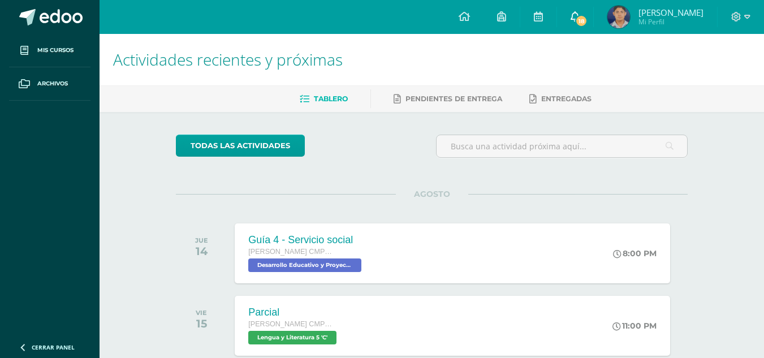
click at [593, 11] on link "18" at bounding box center [575, 17] width 36 height 34
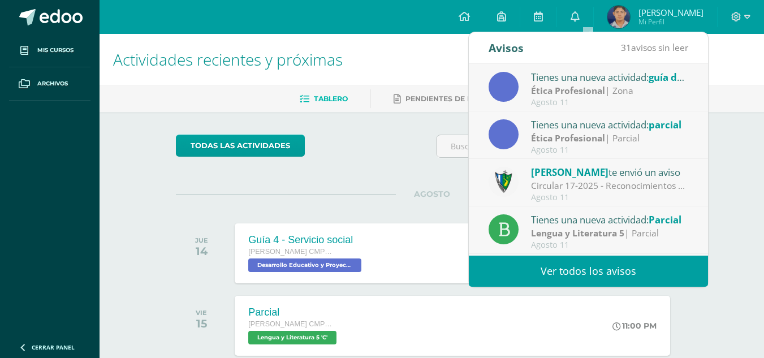
click at [638, 75] on div "Tienes una nueva actividad: guía de aprendizaje 4" at bounding box center [609, 77] width 157 height 15
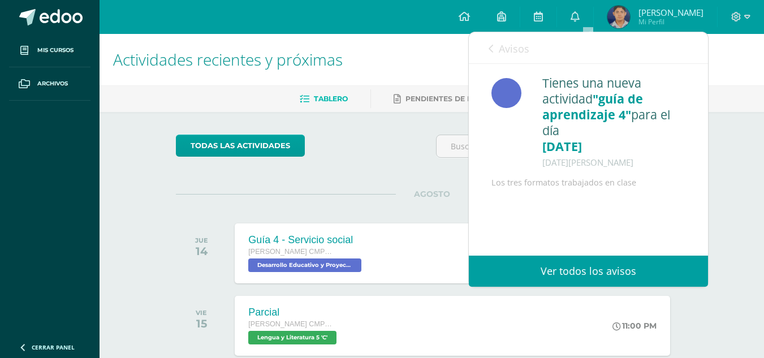
click at [487, 48] on div "Avisos 30 avisos sin leer Avisos" at bounding box center [588, 48] width 239 height 32
click at [494, 49] on link "Avisos" at bounding box center [509, 48] width 41 height 32
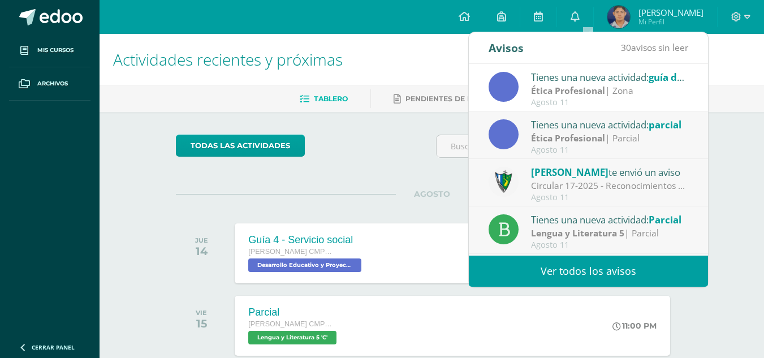
click at [564, 124] on div "Tienes una nueva actividad: parcial" at bounding box center [609, 124] width 157 height 15
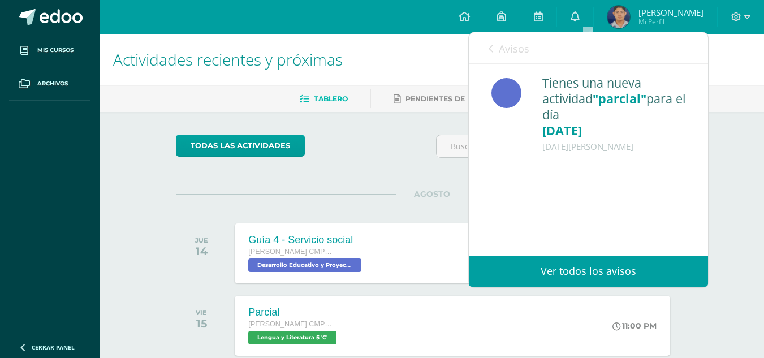
click at [490, 44] on icon at bounding box center [491, 48] width 5 height 9
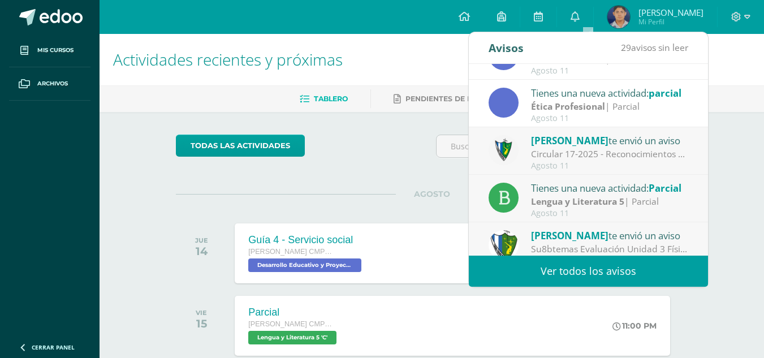
scroll to position [45, 0]
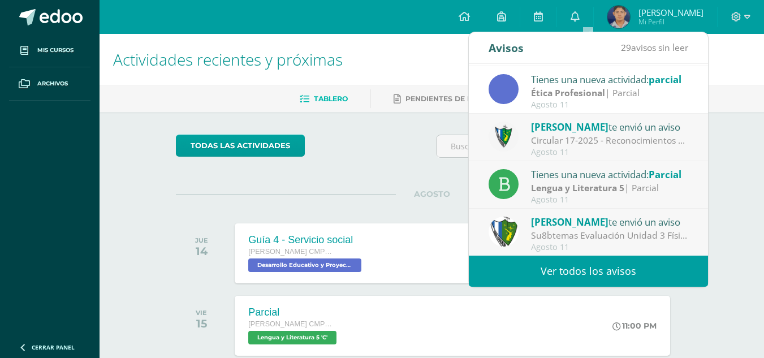
click at [661, 139] on div "Circular 17-2025 - Reconocimientos a la LXXVI Promoción - Evaluaciones de Unida…" at bounding box center [609, 140] width 157 height 13
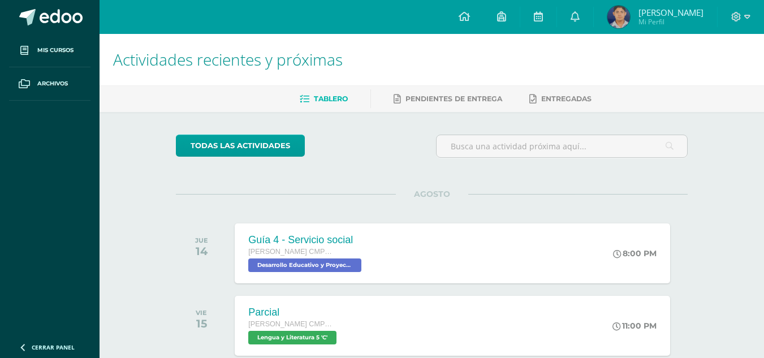
drag, startPoint x: 710, startPoint y: 128, endPoint x: 710, endPoint y: 135, distance: 7.4
click at [710, 135] on div "todas las Actividades No tienes actividades Échale un vistazo a los demás perío…" at bounding box center [431, 302] width 557 height 381
click at [593, 32] on link "0" at bounding box center [575, 17] width 36 height 34
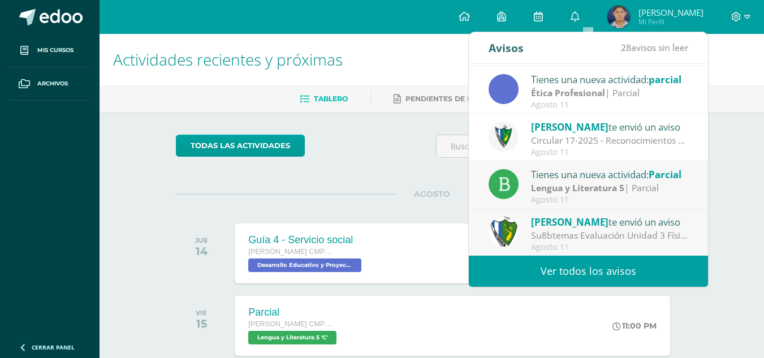
click at [622, 144] on div "Circular 17-2025 - Reconocimientos a la LXXVI Promoción - Evaluaciones de Unida…" at bounding box center [609, 140] width 157 height 13
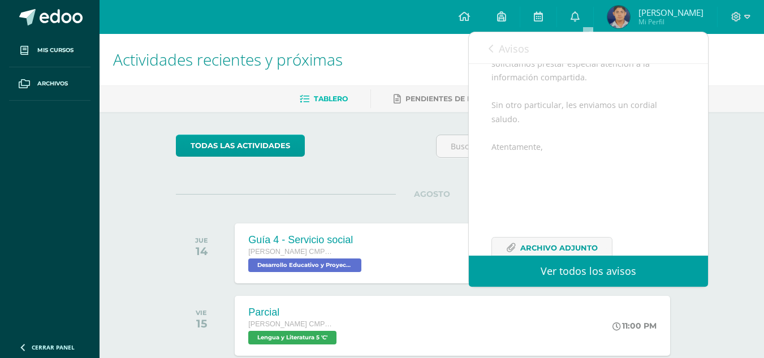
scroll to position [251, 0]
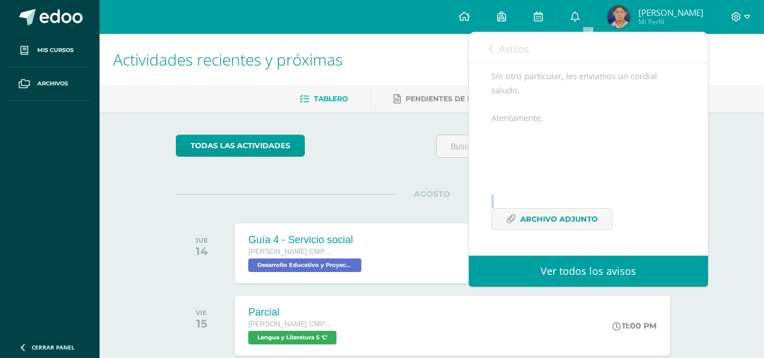
drag, startPoint x: 687, startPoint y: 222, endPoint x: 687, endPoint y: 238, distance: 15.3
click at [687, 238] on div "Jose Pinto te envió un aviso: Circular 17-2025 - Reconocimientos a la LXXVI Pro…" at bounding box center [588, 38] width 239 height 436
click at [662, 238] on div "Estimados padres de familia y estudiantes, es un gusto saludarles y desearles m…" at bounding box center [589, 87] width 194 height 313
click at [568, 230] on span "Archivo Adjunto" at bounding box center [559, 219] width 78 height 21
click at [498, 53] on link "Avisos" at bounding box center [509, 48] width 41 height 32
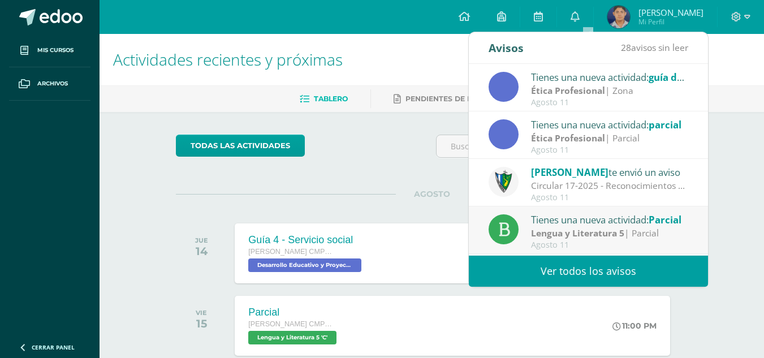
scroll to position [188, 0]
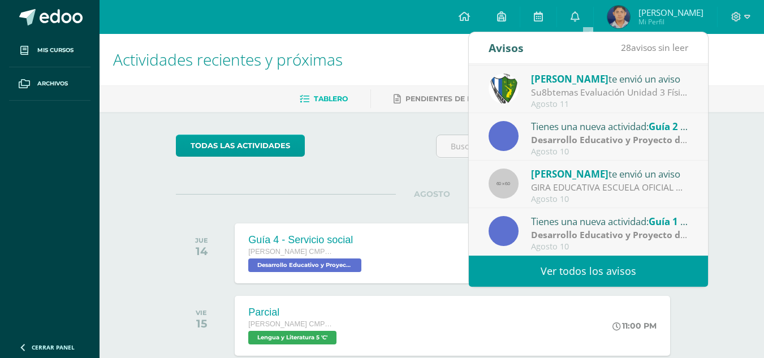
click at [646, 260] on link "Ver todos los avisos" at bounding box center [588, 271] width 239 height 31
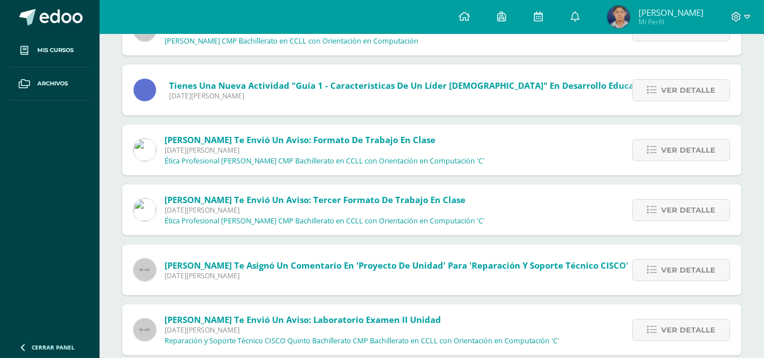
scroll to position [351, 0]
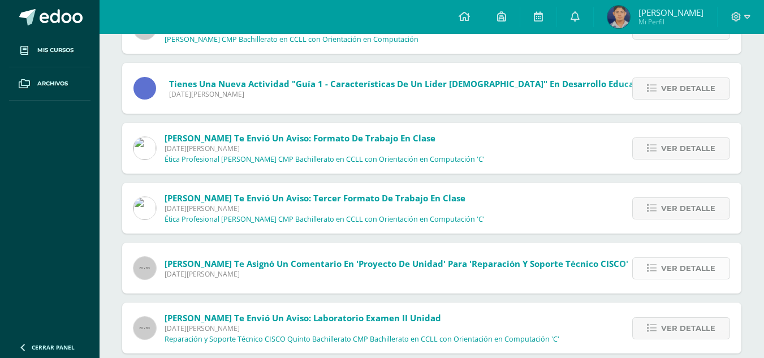
click at [703, 259] on span "Ver detalle" at bounding box center [688, 268] width 54 height 21
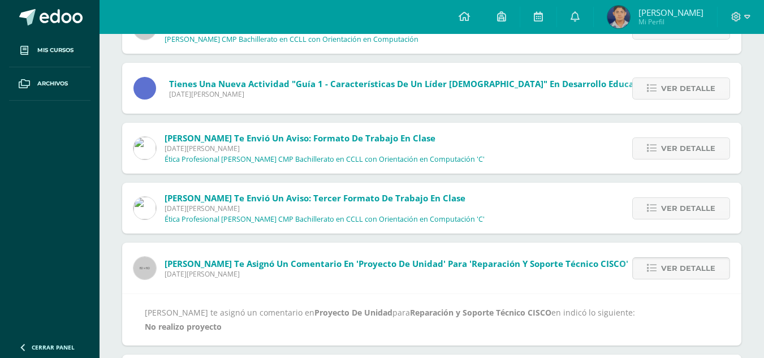
click at [703, 259] on span "Ver detalle" at bounding box center [688, 268] width 54 height 21
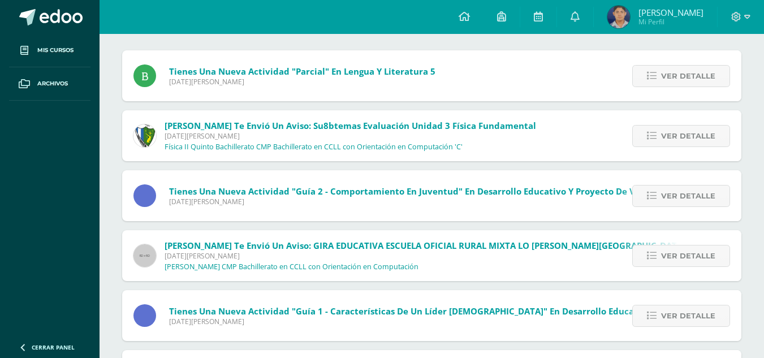
scroll to position [0, 0]
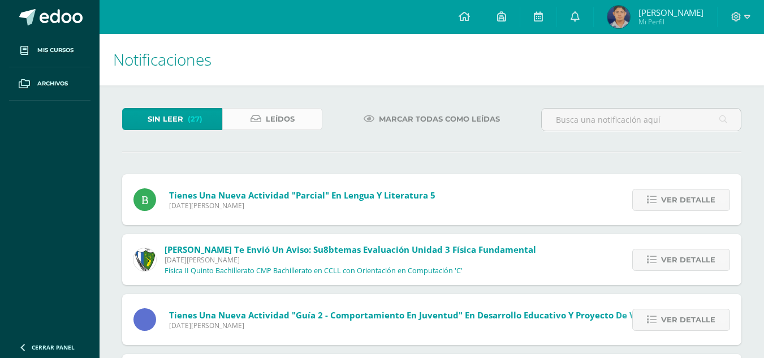
click at [302, 118] on link "Leídos" at bounding box center [272, 119] width 100 height 22
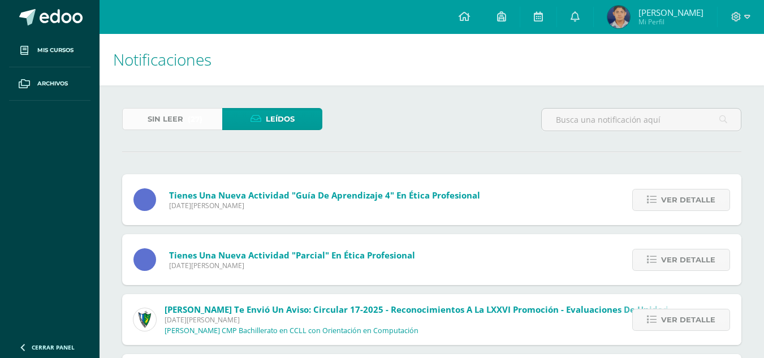
click at [198, 112] on span "(27)" at bounding box center [195, 119] width 15 height 21
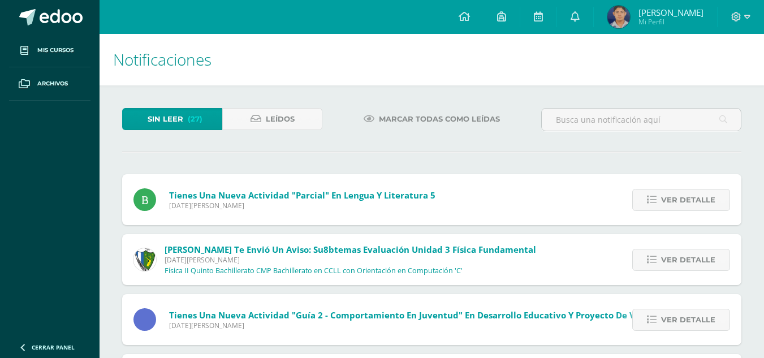
click at [373, 118] on icon at bounding box center [369, 119] width 11 height 10
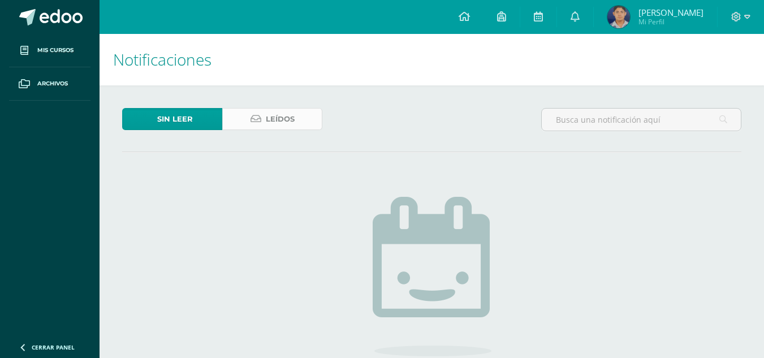
click at [259, 121] on icon at bounding box center [256, 119] width 11 height 10
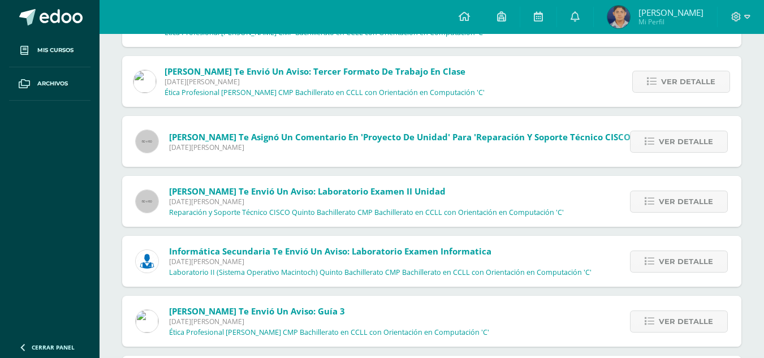
scroll to position [653, 0]
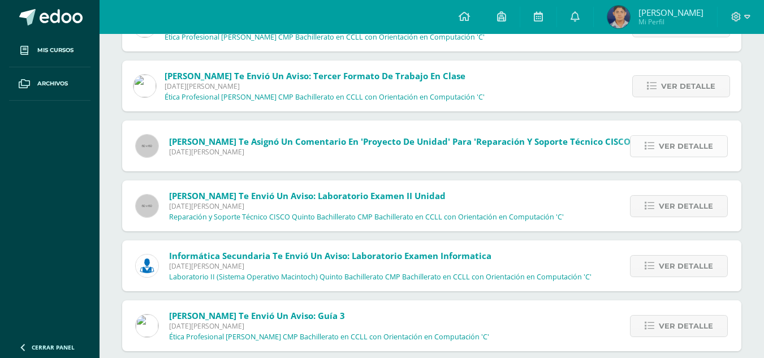
click at [669, 140] on span "Ver detalle" at bounding box center [686, 146] width 54 height 21
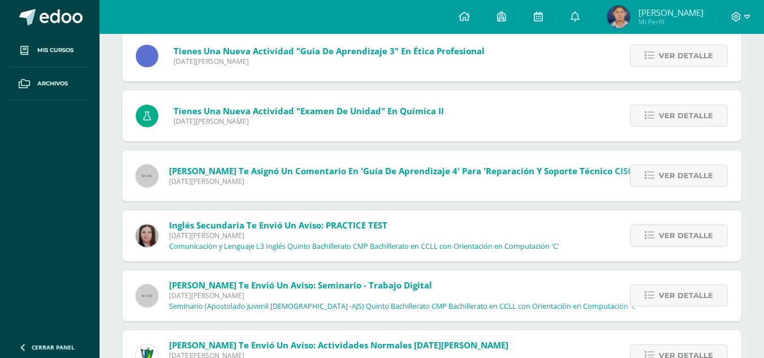
scroll to position [1038, 0]
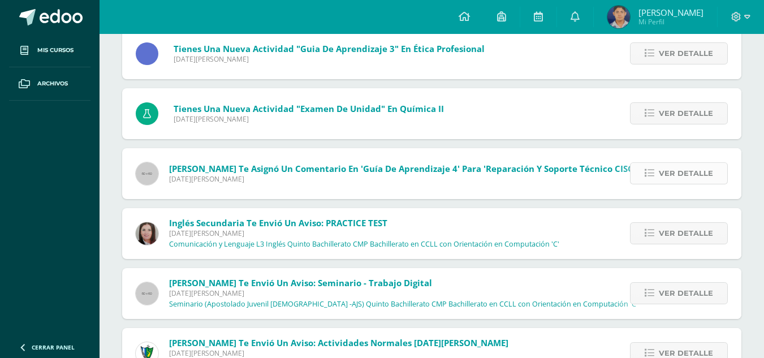
click at [681, 180] on span "Ver detalle" at bounding box center [686, 173] width 54 height 21
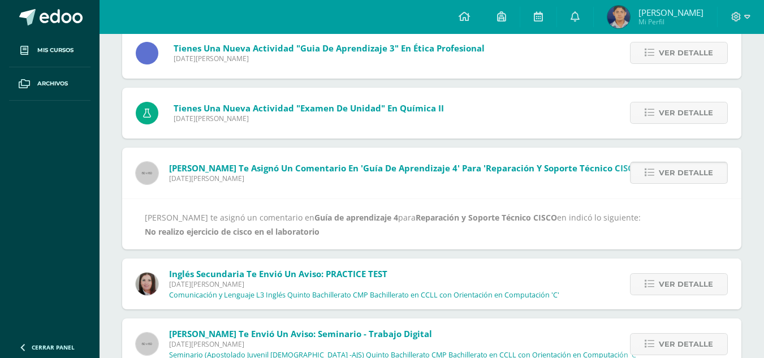
scroll to position [986, 0]
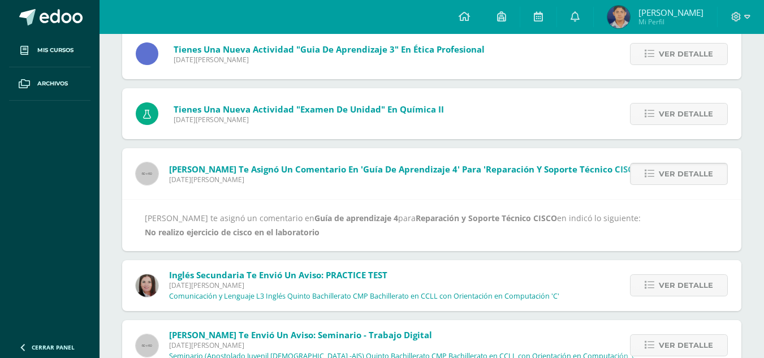
click at [681, 180] on span "Ver detalle" at bounding box center [686, 174] width 54 height 21
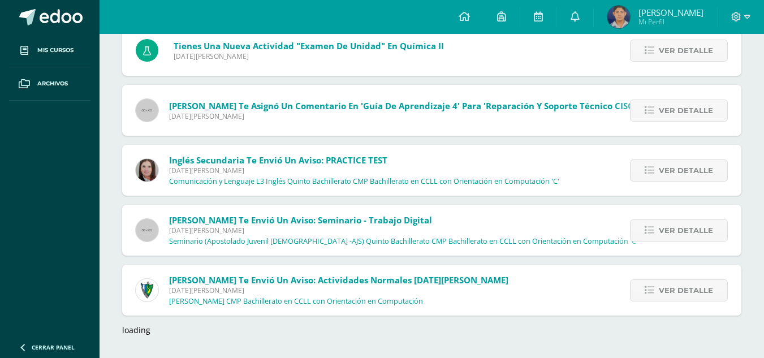
scroll to position [846, 0]
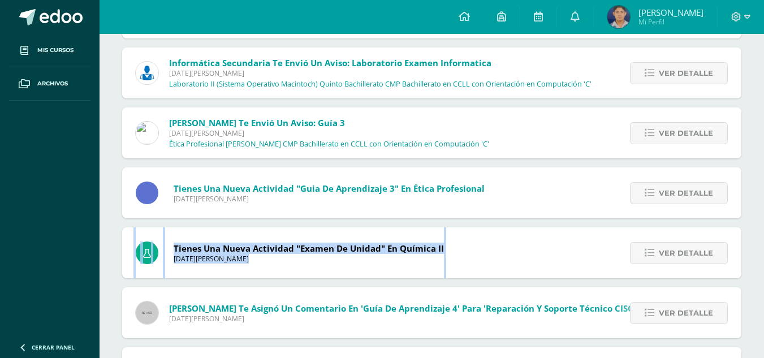
drag, startPoint x: 755, startPoint y: 223, endPoint x: 756, endPoint y: 215, distance: 7.9
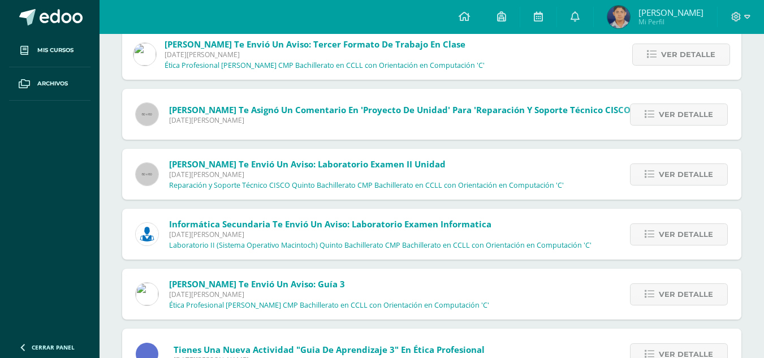
scroll to position [682, 0]
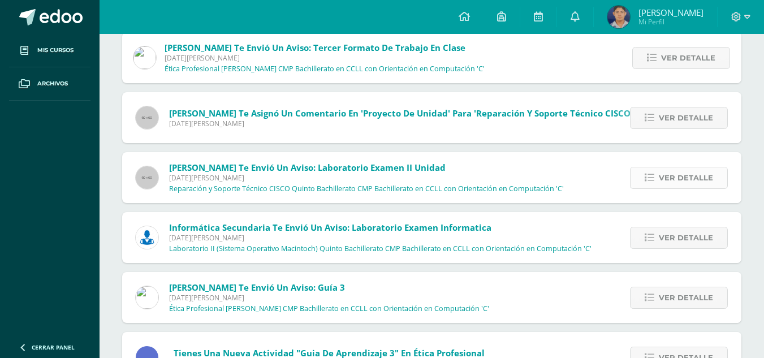
click at [698, 181] on span "Ver detalle" at bounding box center [686, 177] width 54 height 21
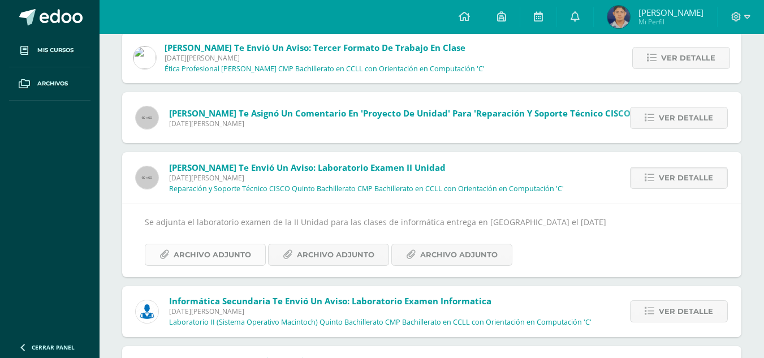
click at [227, 259] on span "Archivo Adjunto" at bounding box center [213, 254] width 78 height 21
click at [661, 180] on span "Ver detalle" at bounding box center [686, 177] width 54 height 21
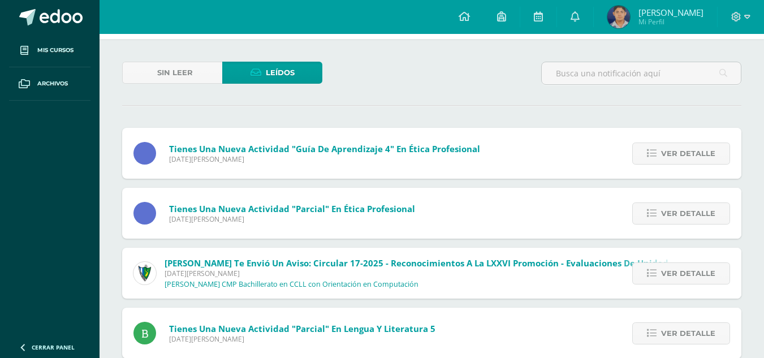
scroll to position [50, 0]
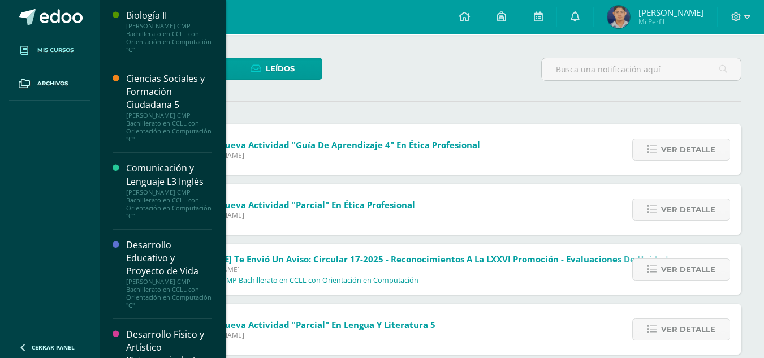
click at [58, 60] on link "Mis cursos" at bounding box center [49, 50] width 81 height 33
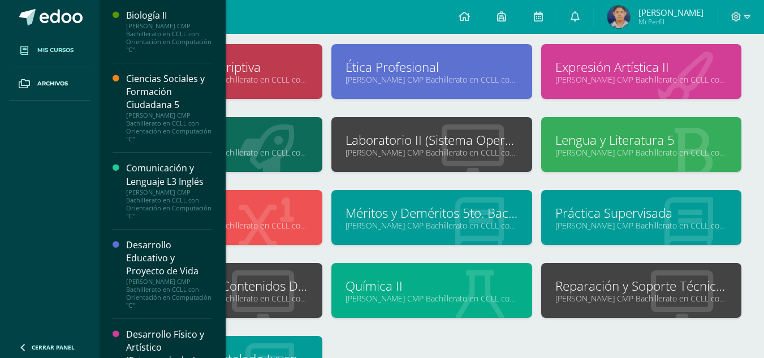
scroll to position [211, 0]
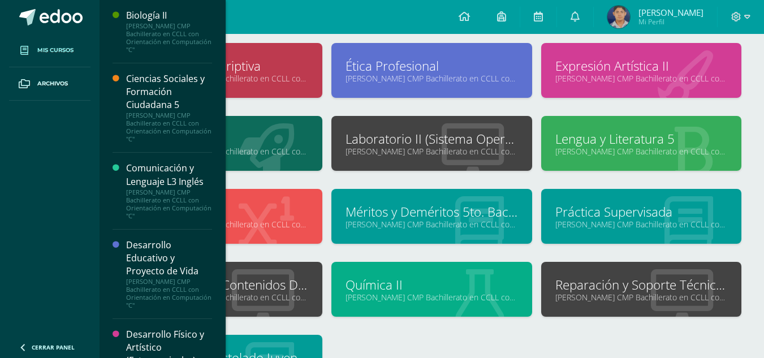
click at [588, 286] on link "Reparación y Soporte Técnico CISCO" at bounding box center [642, 285] width 172 height 18
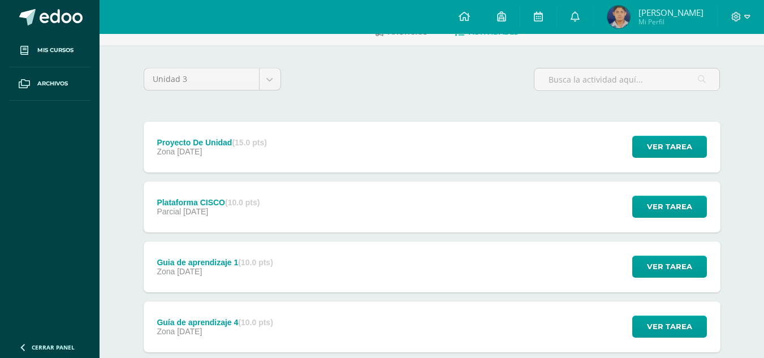
scroll to position [70, 0]
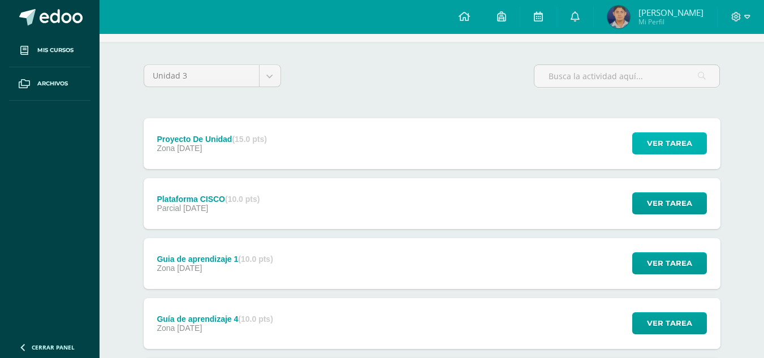
click at [666, 153] on span "Ver tarea" at bounding box center [669, 143] width 45 height 21
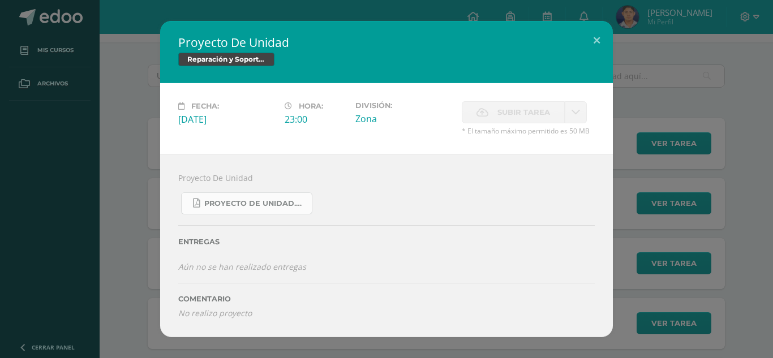
click at [275, 200] on span "PROYECTO DE UNIDAD.pdf" at bounding box center [255, 203] width 102 height 9
click at [591, 44] on button at bounding box center [596, 40] width 32 height 38
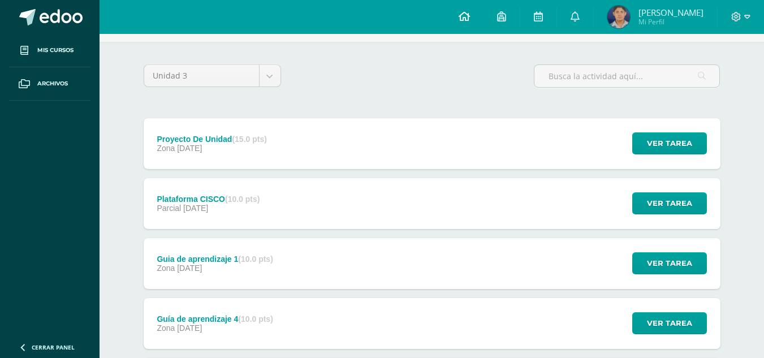
click at [470, 12] on icon at bounding box center [464, 16] width 11 height 10
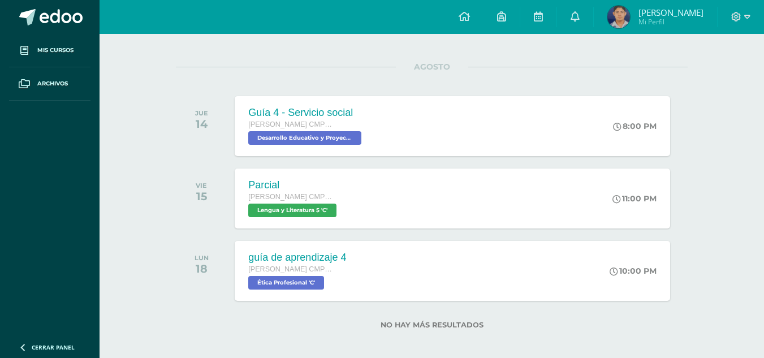
scroll to position [128, 0]
click at [424, 290] on div "guía de aprendizaje 4 Quinto Bachillerato CMP Bachillerato en CCLL con Orientac…" at bounding box center [453, 270] width 440 height 61
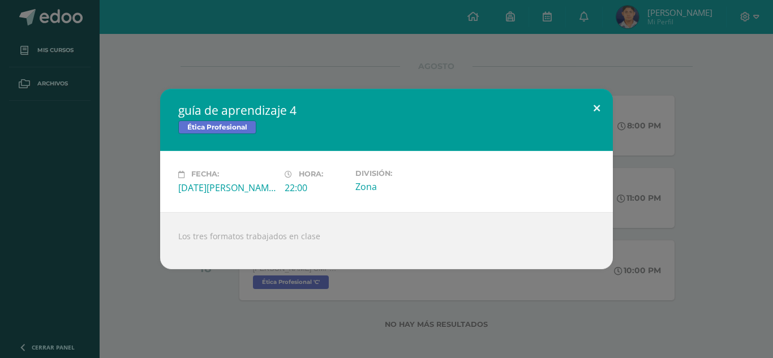
click at [597, 115] on button at bounding box center [596, 108] width 32 height 38
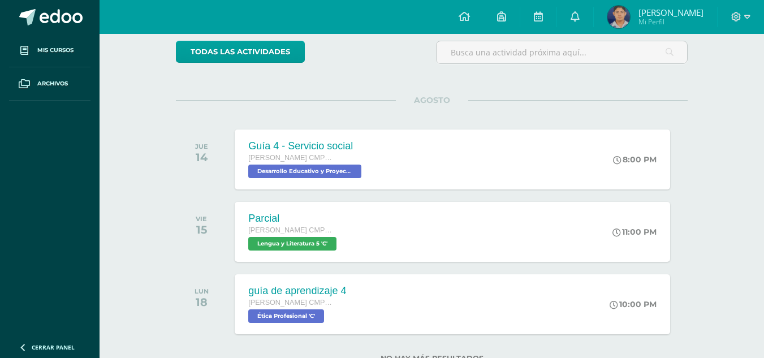
scroll to position [104, 0]
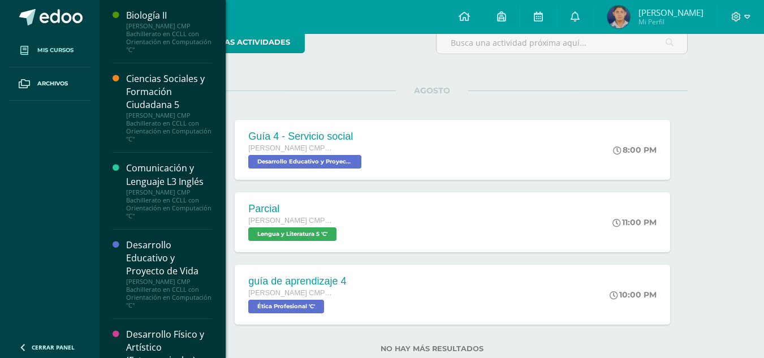
click at [80, 51] on link "Mis cursos" at bounding box center [49, 50] width 81 height 33
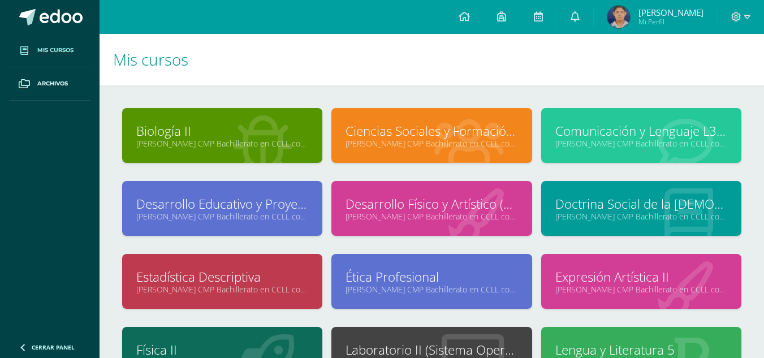
click at [399, 272] on link "Ética Profesional" at bounding box center [432, 277] width 172 height 18
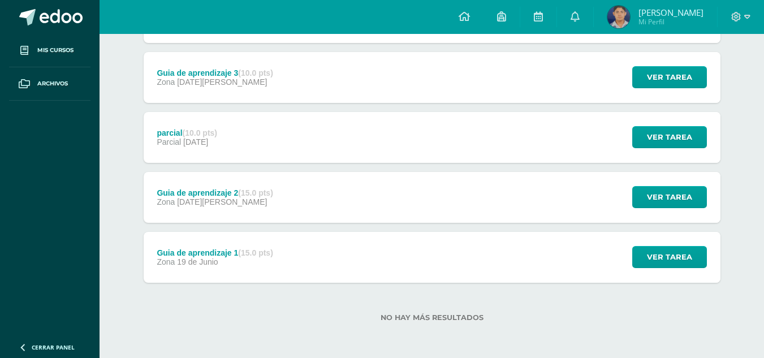
scroll to position [201, 0]
click at [661, 259] on span "Ver tarea" at bounding box center [669, 257] width 45 height 21
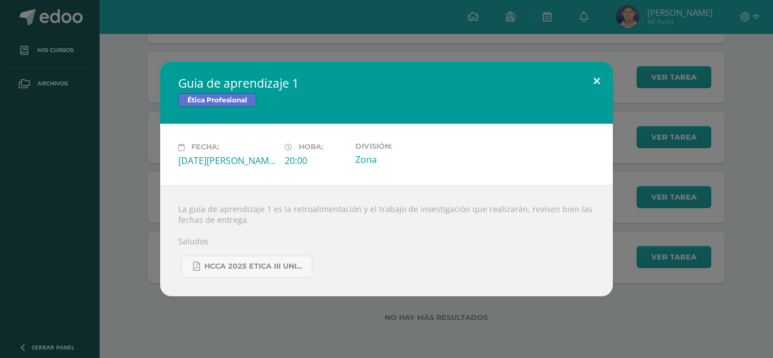
click at [592, 93] on button at bounding box center [596, 81] width 32 height 38
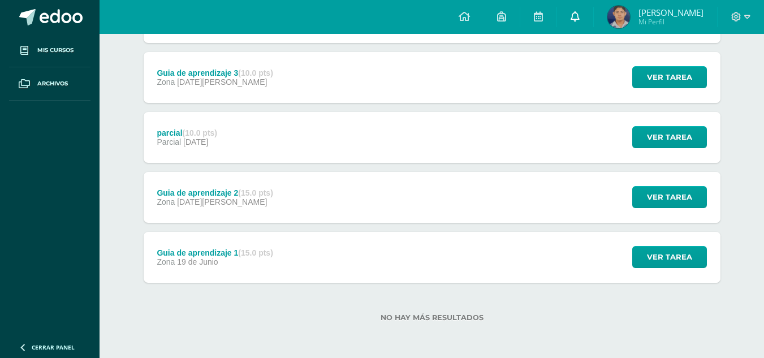
click at [593, 14] on link at bounding box center [575, 17] width 36 height 34
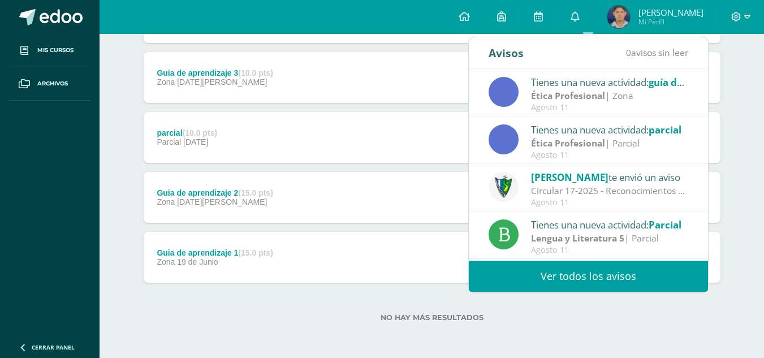
click at [606, 270] on link "Ver todos los avisos" at bounding box center [588, 276] width 239 height 31
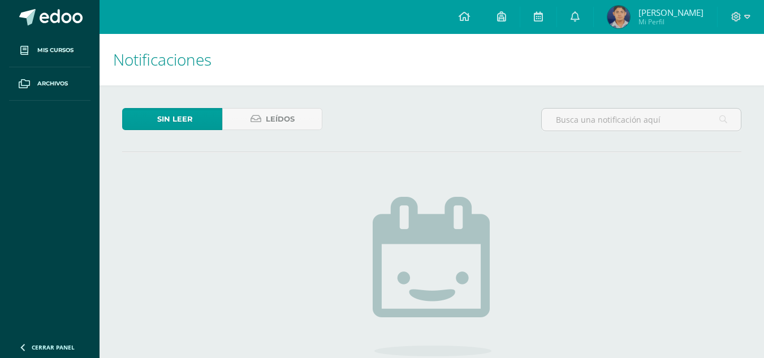
click at [287, 130] on div "Sin leer Leídos" at bounding box center [222, 124] width 209 height 33
click at [278, 117] on span "Leídos" at bounding box center [280, 119] width 29 height 21
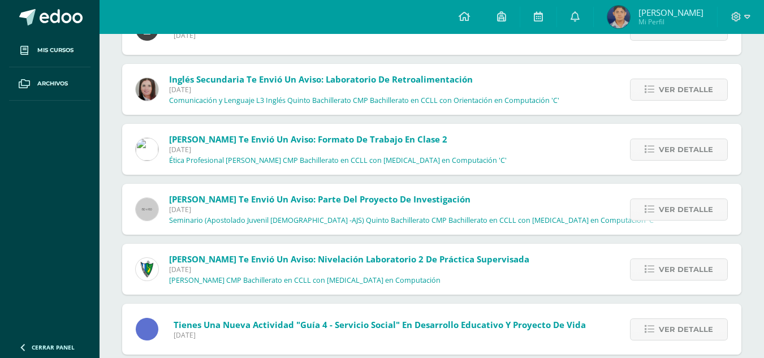
scroll to position [1939, 0]
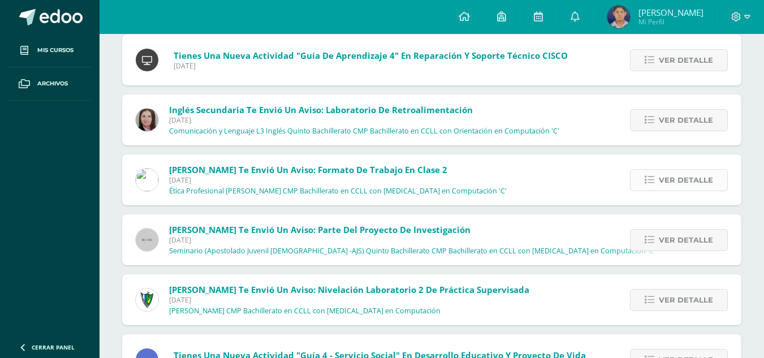
click at [657, 174] on link "Ver detalle" at bounding box center [679, 180] width 98 height 22
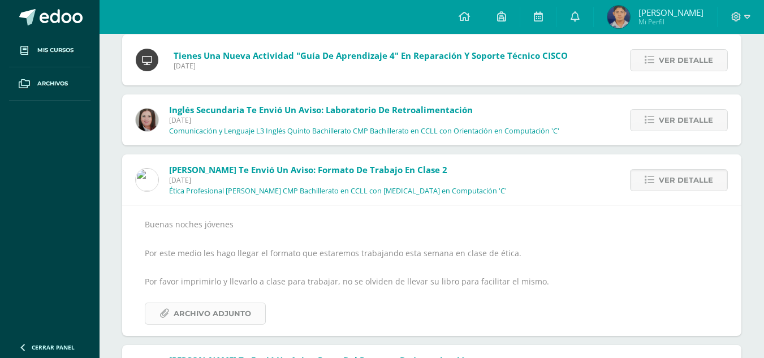
click at [196, 318] on span "Archivo Adjunto" at bounding box center [213, 313] width 78 height 21
click at [678, 179] on span "Ver detalle" at bounding box center [686, 180] width 54 height 21
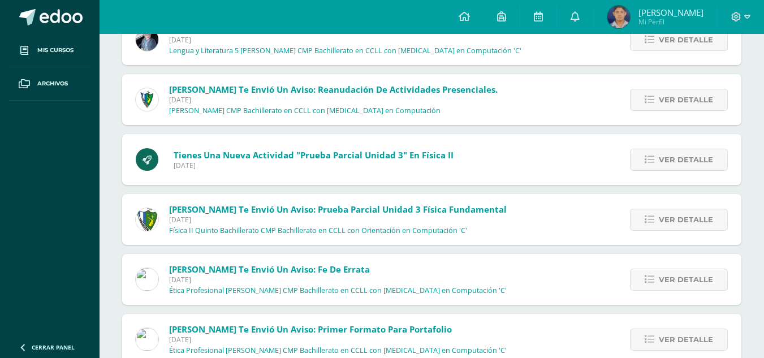
scroll to position [5846, 0]
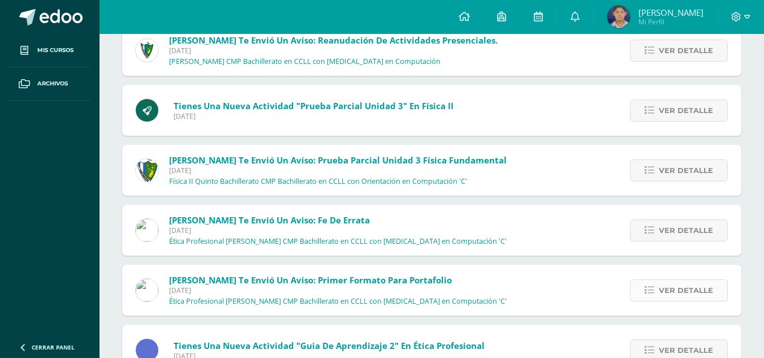
click at [664, 297] on span "Ver detalle" at bounding box center [686, 290] width 54 height 21
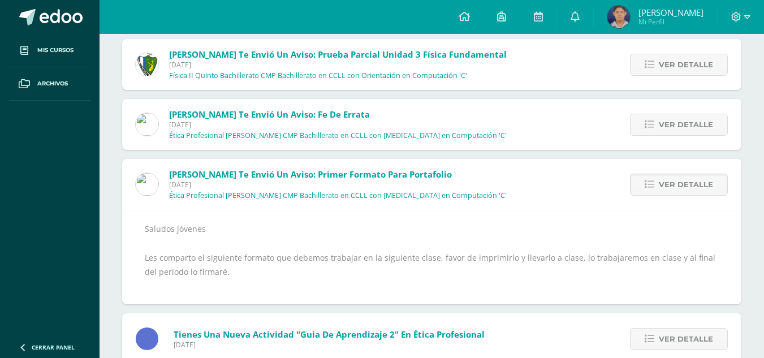
scroll to position [5982, 0]
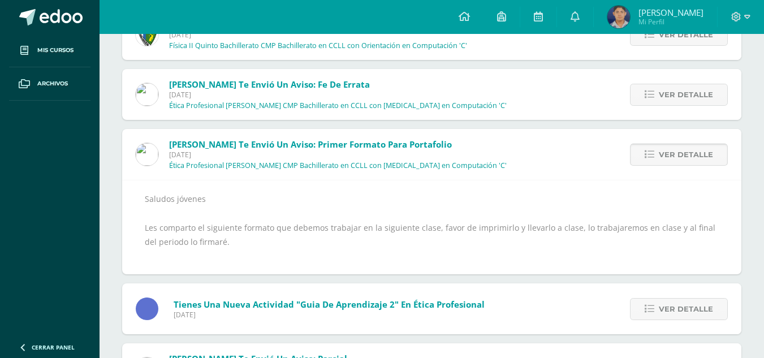
click at [682, 153] on span "Ver detalle" at bounding box center [686, 154] width 54 height 21
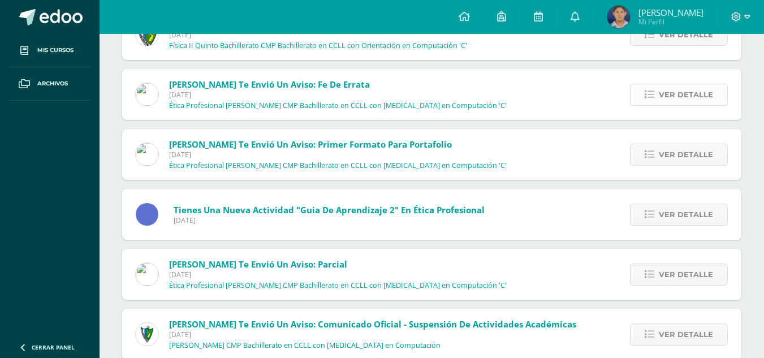
click at [675, 89] on span "Ver detalle" at bounding box center [686, 94] width 54 height 21
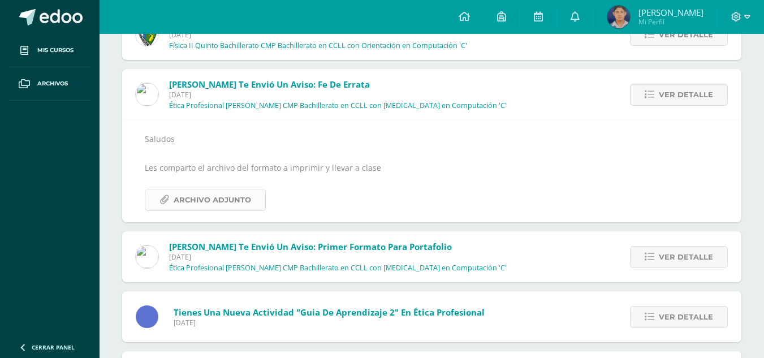
click at [214, 197] on span "Archivo Adjunto" at bounding box center [213, 200] width 78 height 21
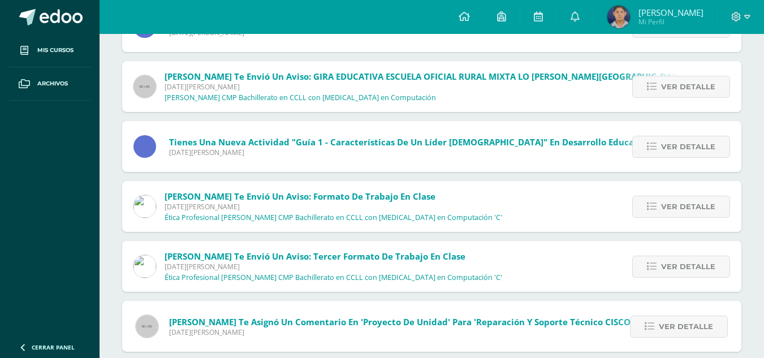
scroll to position [462, 0]
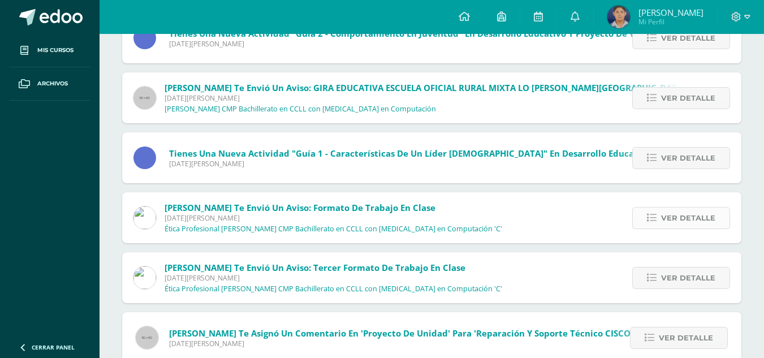
click at [686, 213] on span "Ver detalle" at bounding box center [688, 218] width 54 height 21
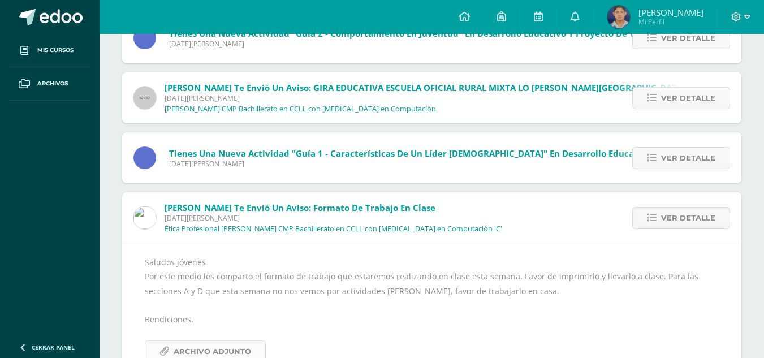
click at [223, 348] on span "Archivo Adjunto" at bounding box center [213, 351] width 78 height 21
click at [668, 220] on span "Ver detalle" at bounding box center [688, 218] width 54 height 21
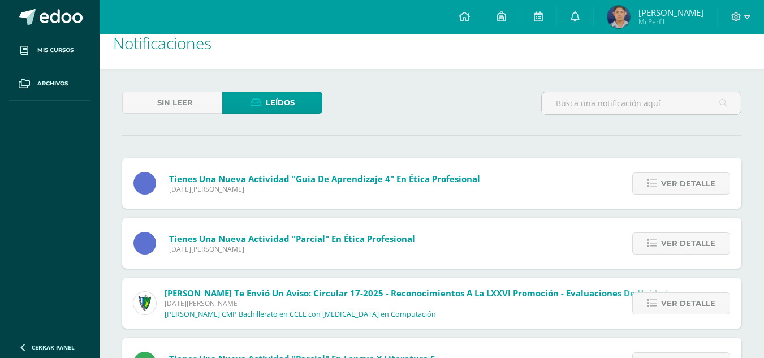
scroll to position [0, 0]
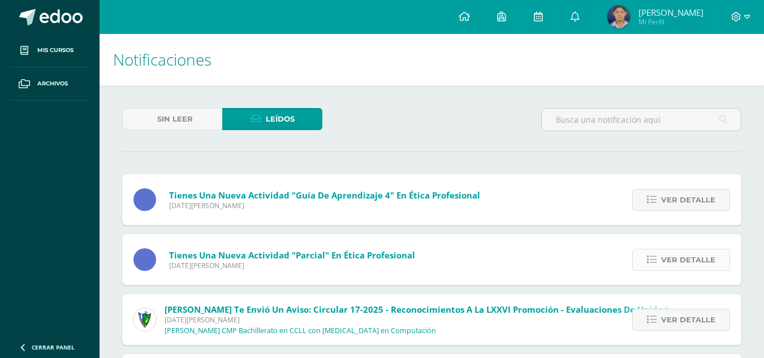
click at [678, 261] on span "Ver detalle" at bounding box center [688, 259] width 54 height 21
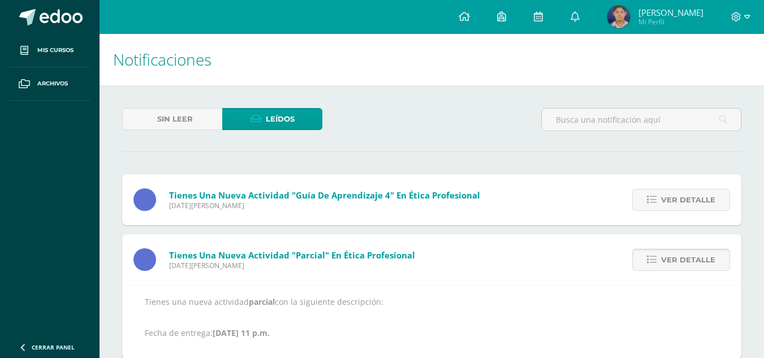
click at [678, 261] on span "Ver detalle" at bounding box center [688, 259] width 54 height 21
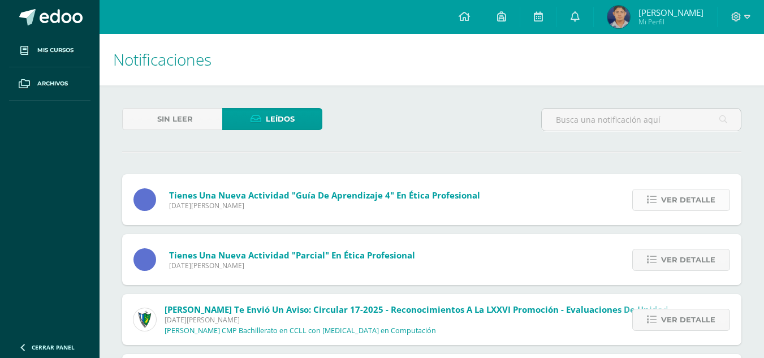
click at [673, 208] on span "Ver detalle" at bounding box center [688, 200] width 54 height 21
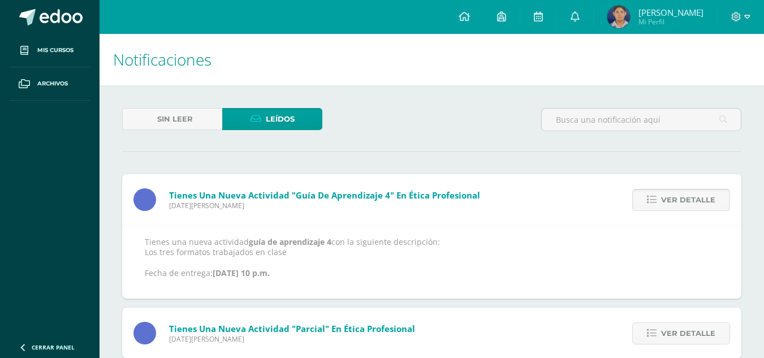
click at [673, 208] on span "Ver detalle" at bounding box center [688, 200] width 54 height 21
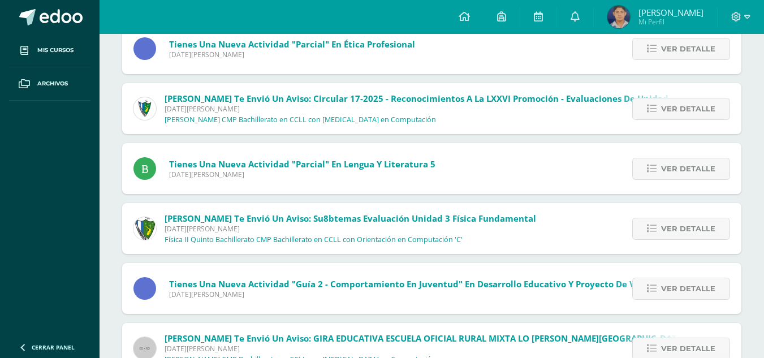
scroll to position [189, 0]
